Goal: Transaction & Acquisition: Purchase product/service

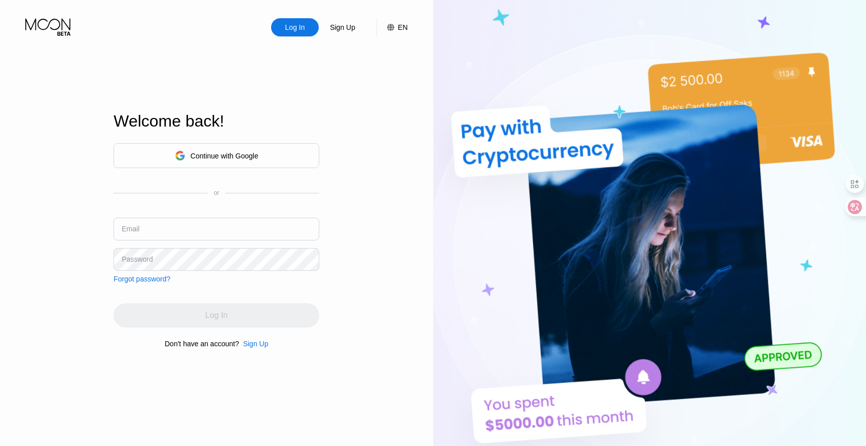
type input "[EMAIL_ADDRESS][DOMAIN_NAME]"
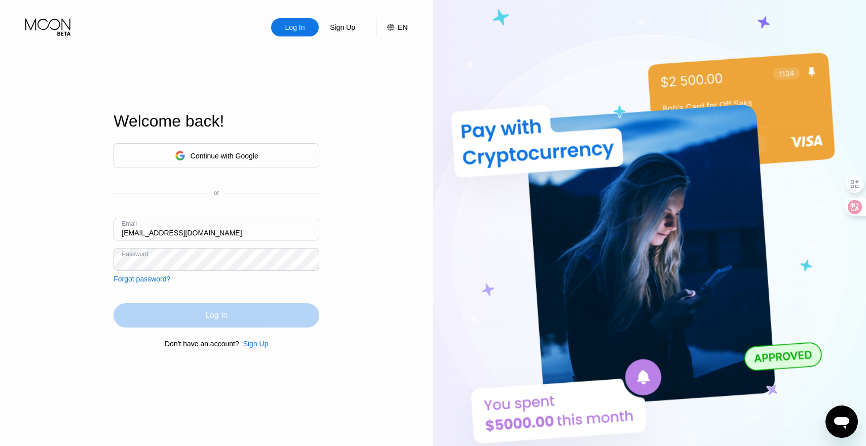
click at [135, 318] on div "Log In" at bounding box center [216, 315] width 206 height 24
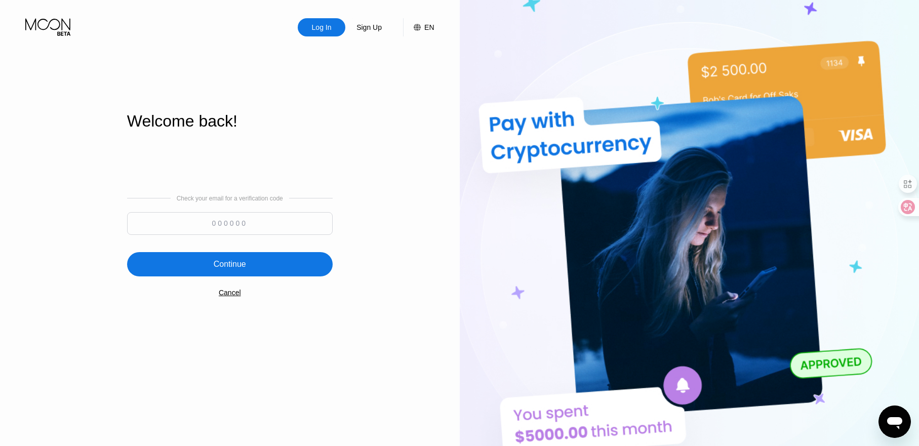
click at [210, 225] on input at bounding box center [230, 223] width 206 height 23
type input "640456"
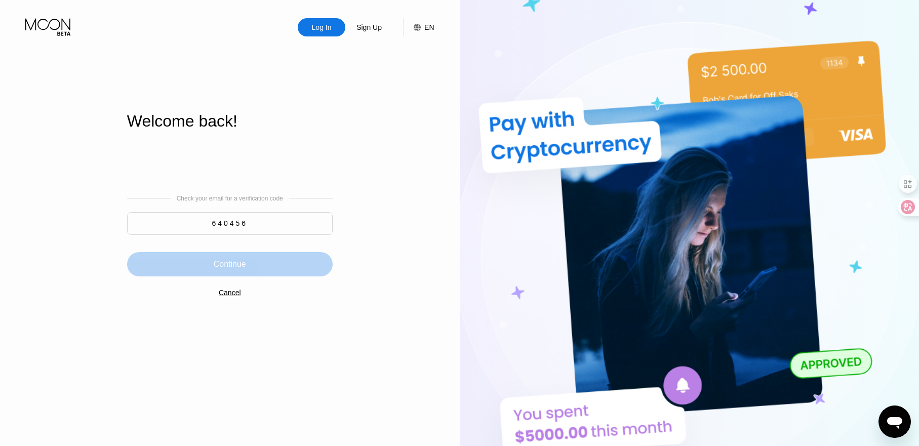
click at [240, 266] on div "Continue" at bounding box center [230, 264] width 32 height 10
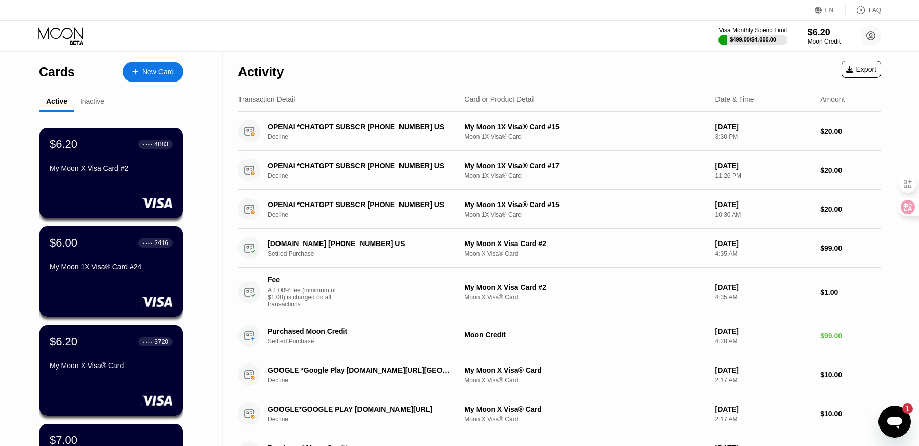
click at [141, 69] on div at bounding box center [140, 72] width 4 height 9
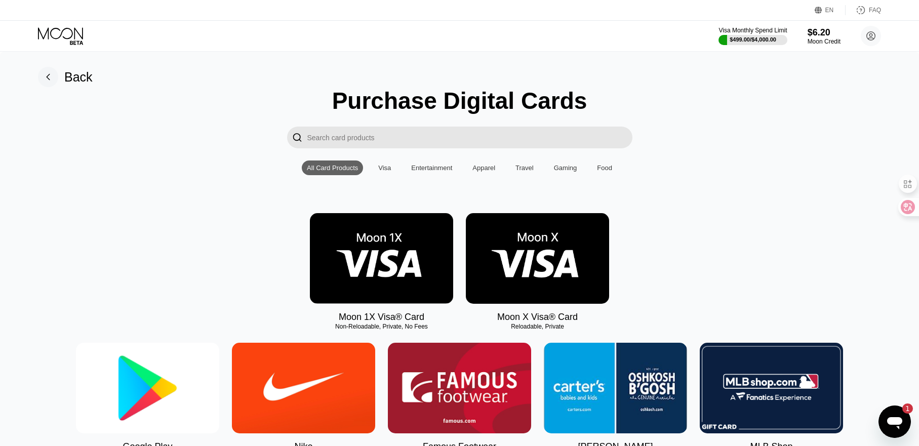
click at [356, 265] on img at bounding box center [381, 258] width 143 height 91
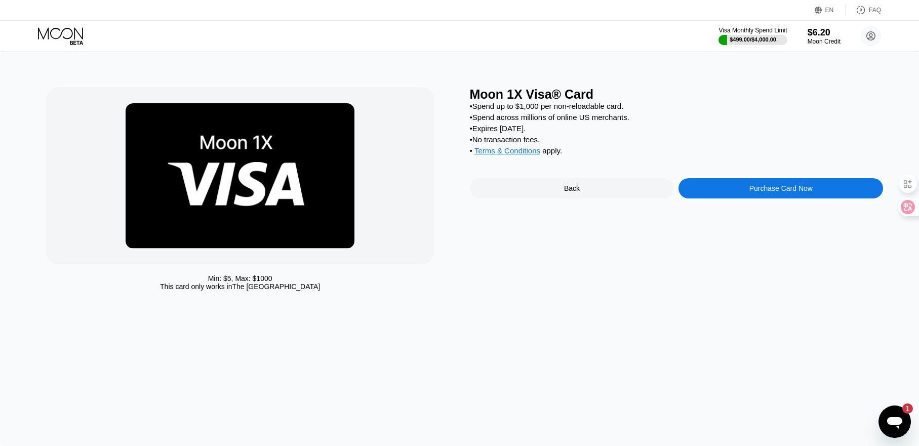
click at [774, 191] on div "Purchase Card Now" at bounding box center [781, 188] width 205 height 20
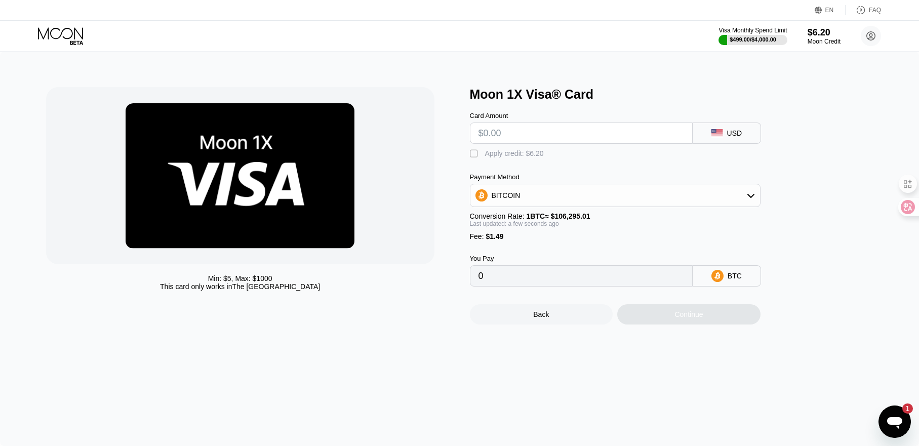
click at [529, 193] on div "BITCOIN" at bounding box center [616, 195] width 290 height 20
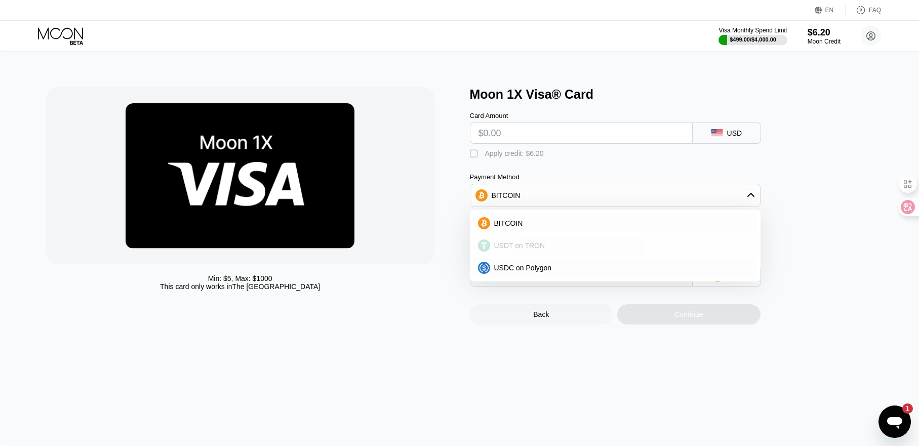
click at [532, 250] on span "USDT on TRON" at bounding box center [519, 246] width 51 height 8
type input "0.00"
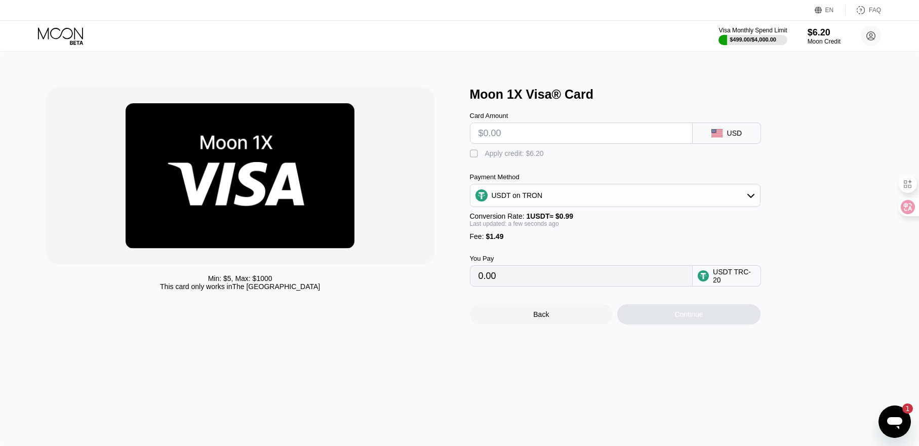
click at [517, 140] on input "text" at bounding box center [582, 133] width 206 height 20
type input "$200"
type input "203.53"
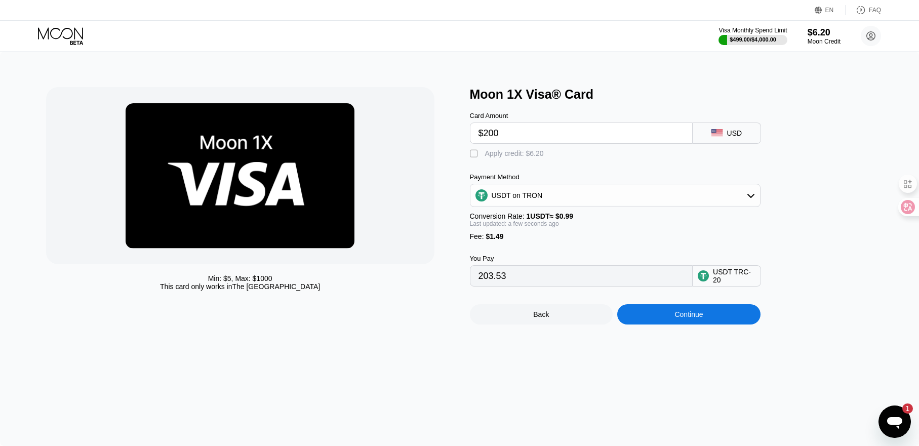
type input "$200"
click at [447, 241] on div "Min: $ 5 , Max: $ 1000 This card only works in The United States" at bounding box center [253, 206] width 414 height 238
click at [617, 257] on div "You Pay 203.53 USDT TRC-20" at bounding box center [632, 264] width 324 height 46
click at [711, 325] on div "Continue" at bounding box center [688, 314] width 143 height 20
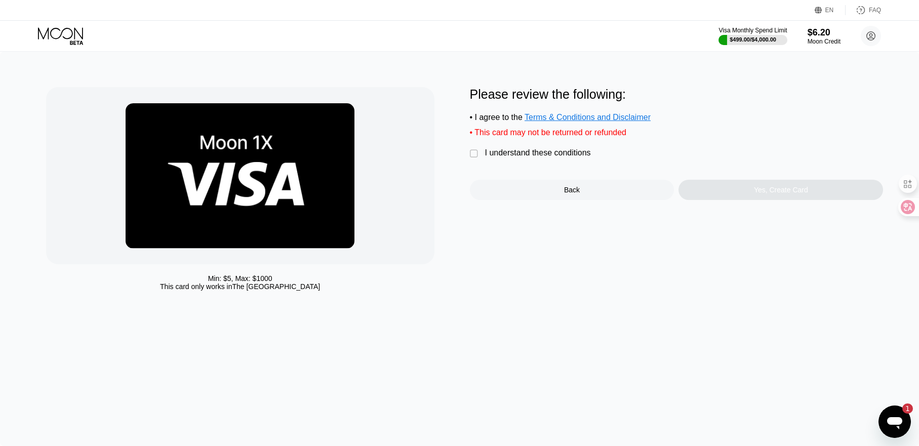
click at [479, 159] on div " I understand these conditions" at bounding box center [533, 153] width 126 height 11
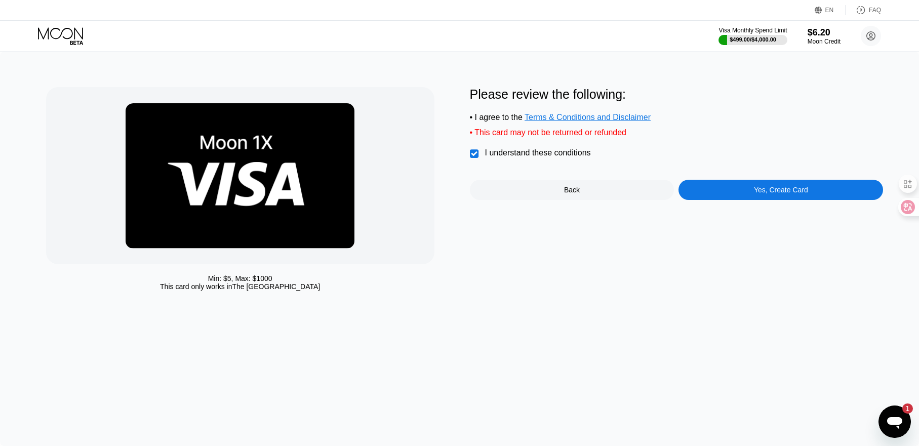
click at [741, 200] on div "Yes, Create Card" at bounding box center [781, 190] width 205 height 20
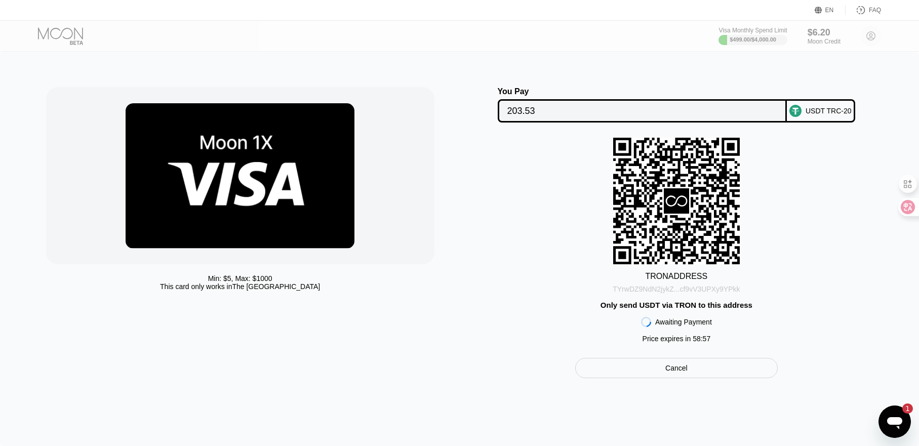
click at [701, 293] on div "TYrwDZ9NdN2jykZ...cf9vV3UPXy9YPkk" at bounding box center [676, 289] width 127 height 8
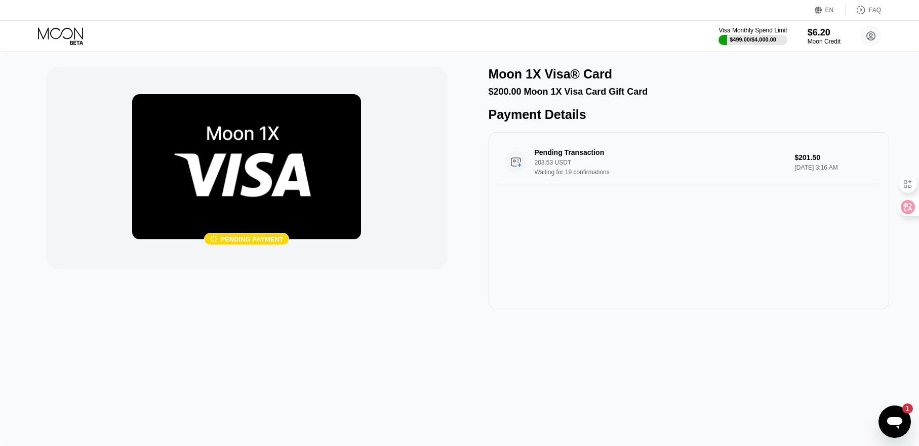
click at [406, 65] on div " Pending payment Moon 1X Visa® Card $200.00 Moon 1X Visa Card Gift Card Paymen…" at bounding box center [459, 249] width 919 height 395
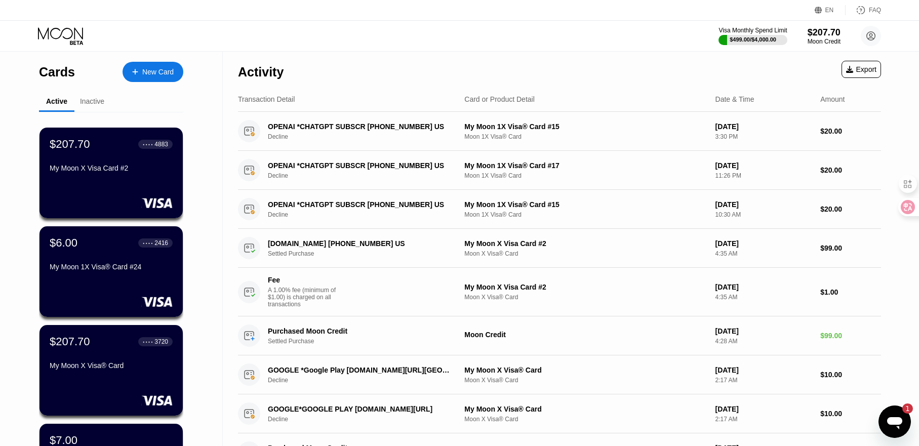
click at [425, 48] on div "Visa Monthly Spend Limit $499.00 / $4,000.00 $207.70 Moon Credit johns667799@gm…" at bounding box center [459, 36] width 919 height 30
click at [98, 164] on div "$207.70 ● ● ● ● 4883 My Moon X Visa Card #2" at bounding box center [111, 156] width 124 height 39
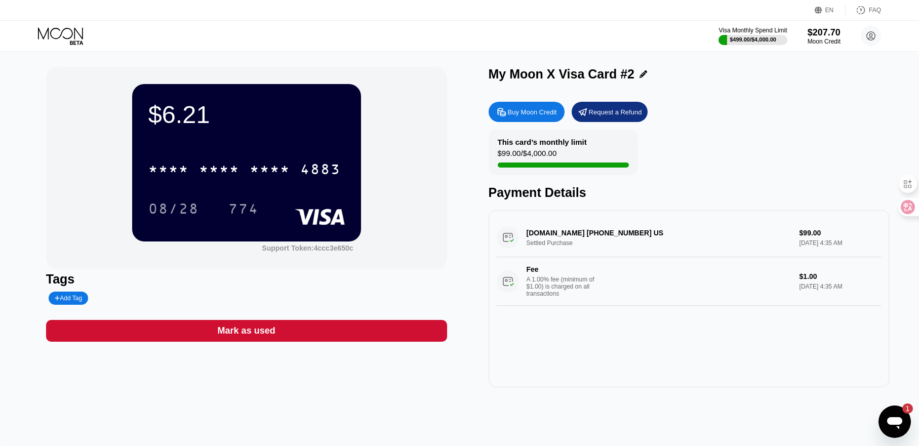
click at [377, 65] on div "$6.21 * * * * * * * * * * * * 4883 08/28 774 Support Token: 4ccc3e650c Tags Add…" at bounding box center [459, 249] width 919 height 395
click at [42, 32] on icon at bounding box center [61, 36] width 47 height 18
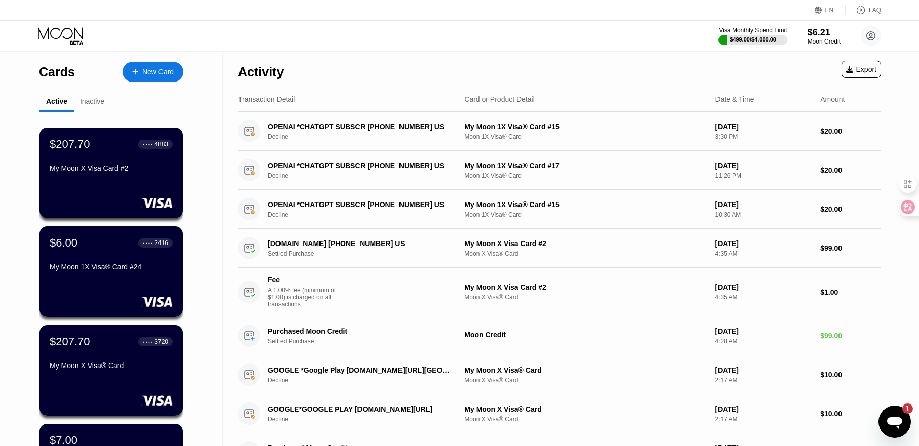
click at [77, 158] on div "$207.70 ● ● ● ● 4883 My Moon X Visa Card #2" at bounding box center [111, 157] width 123 height 38
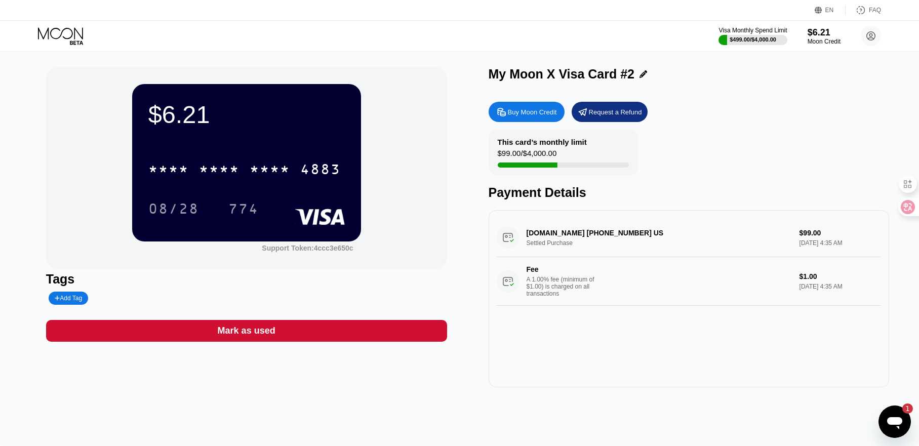
click at [61, 35] on icon at bounding box center [60, 33] width 45 height 12
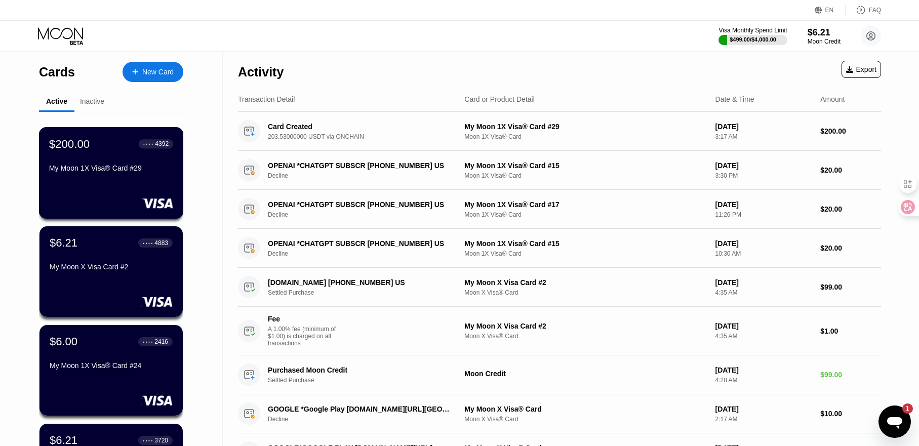
click at [101, 154] on div "$200.00 ● ● ● ● 4392 My Moon 1X Visa® Card #29" at bounding box center [111, 156] width 124 height 39
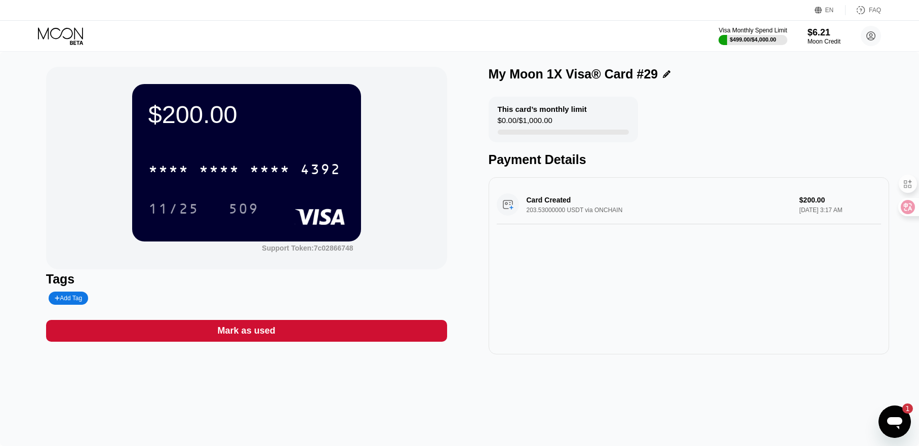
drag, startPoint x: 471, startPoint y: 151, endPoint x: 442, endPoint y: 150, distance: 29.4
click at [471, 151] on div "$200.00 * * * * * * * * * * * * 4392 11/25 509 Support Token: 7c02866748 Tags A…" at bounding box center [460, 211] width 828 height 288
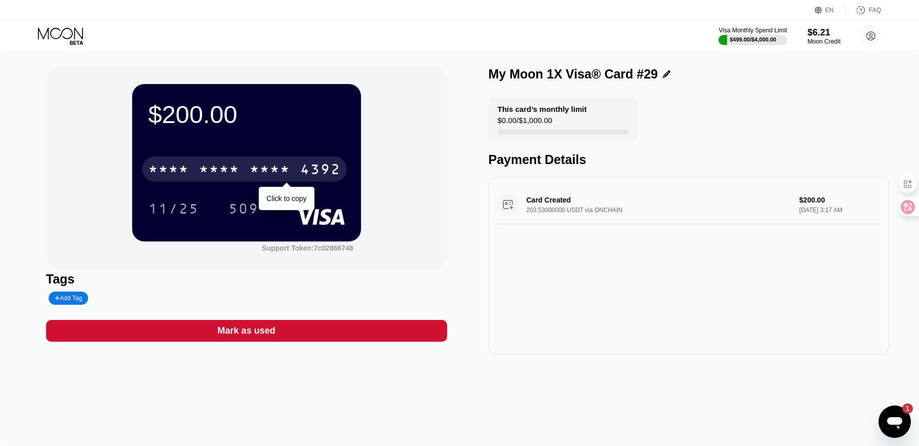
click at [249, 169] on div "* * * * * * * * * * * * 4392" at bounding box center [244, 169] width 205 height 25
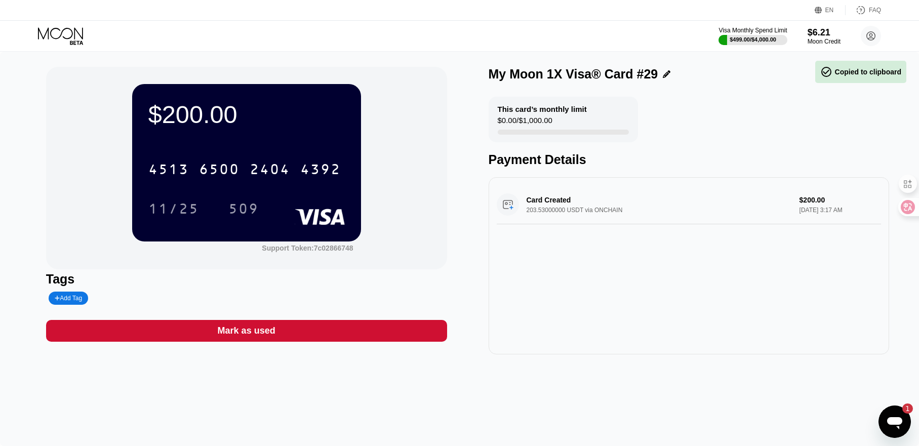
click at [607, 302] on div "Card Created 203.53000000 USDT via ONCHAIN $200.00 Sep 24, 2025 3:17 AM" at bounding box center [689, 265] width 401 height 177
click at [180, 213] on div "11/25" at bounding box center [173, 210] width 51 height 16
click at [574, 275] on div "Card Created 203.53000000 USDT via ONCHAIN $200.00 Sep 24, 2025 3:17 AM" at bounding box center [689, 265] width 401 height 177
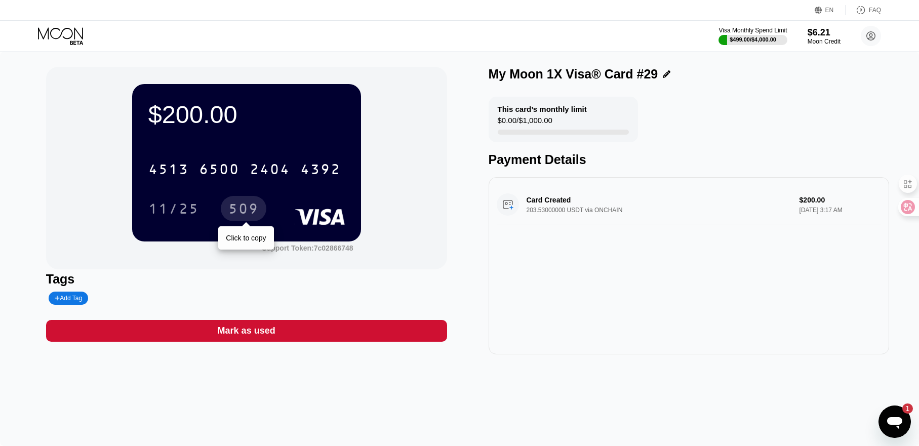
click at [248, 207] on div "509" at bounding box center [243, 210] width 30 height 16
click at [265, 331] on div "Mark as used" at bounding box center [247, 331] width 58 height 12
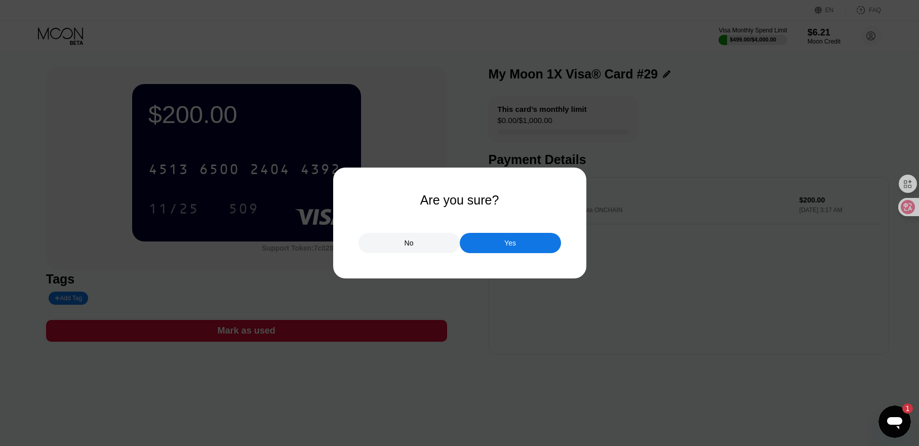
click at [517, 237] on div "Yes" at bounding box center [510, 243] width 101 height 20
